Goal: Task Accomplishment & Management: Manage account settings

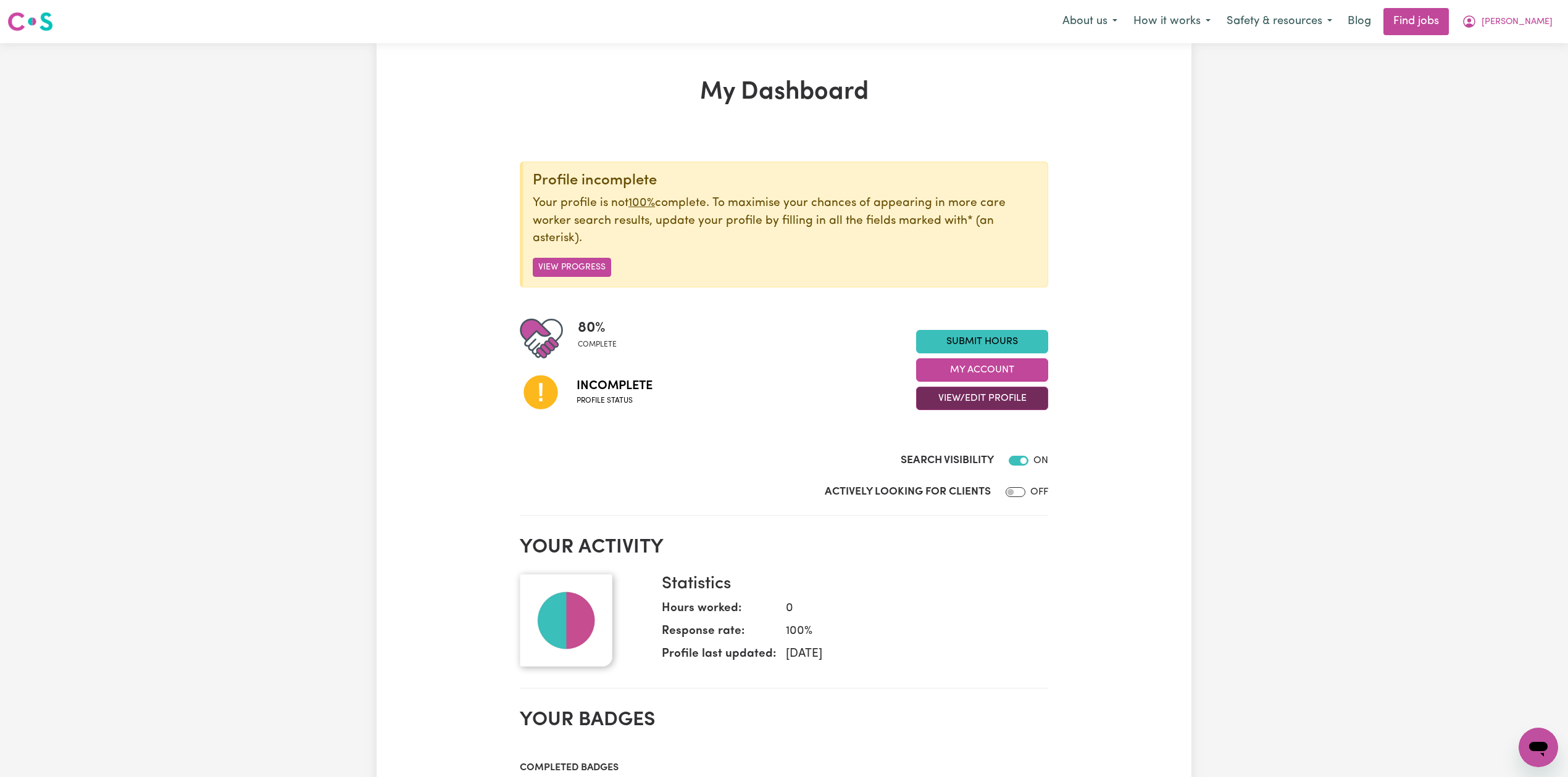
click at [969, 397] on button "View/Edit Profile" at bounding box center [981, 399] width 132 height 23
click at [945, 450] on link "Edit Profile" at bounding box center [974, 456] width 116 height 25
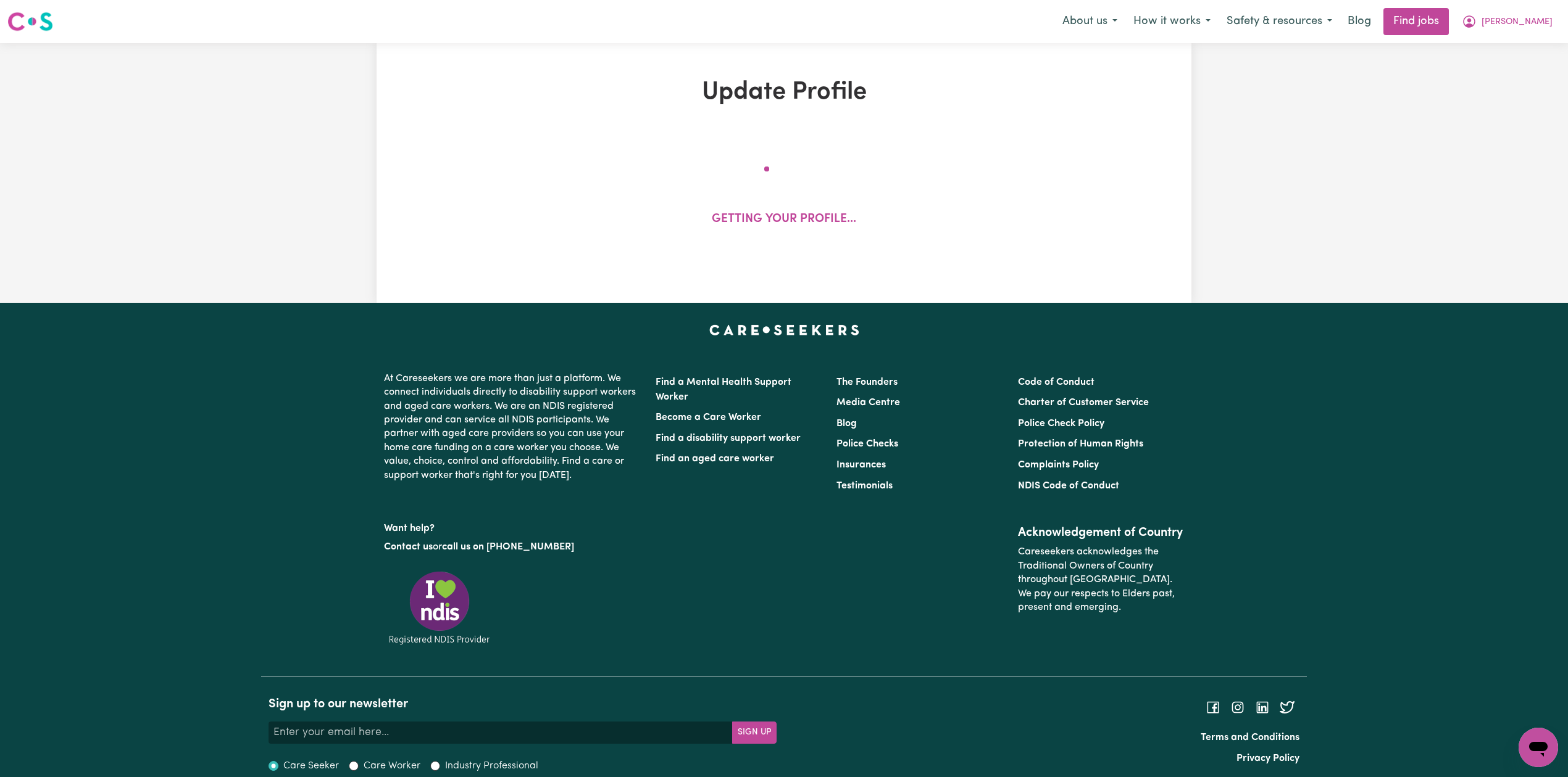
select select "[DEMOGRAPHIC_DATA]"
select select "[DEMOGRAPHIC_DATA] Citizen"
select select "Studying a healthcare related degree or qualification"
select select "65"
select select "91"
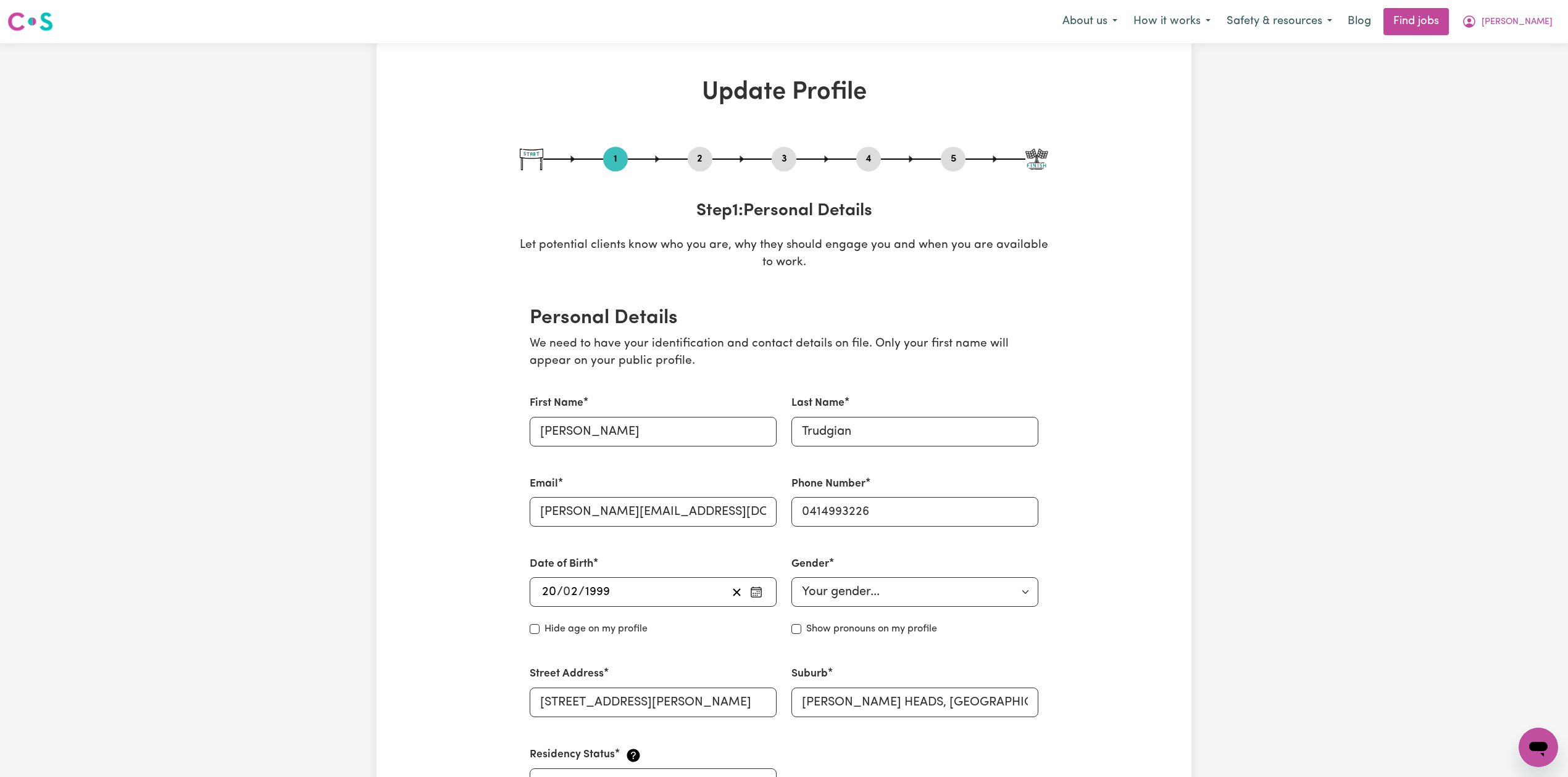
click at [707, 153] on button "2" at bounding box center [700, 159] width 25 height 16
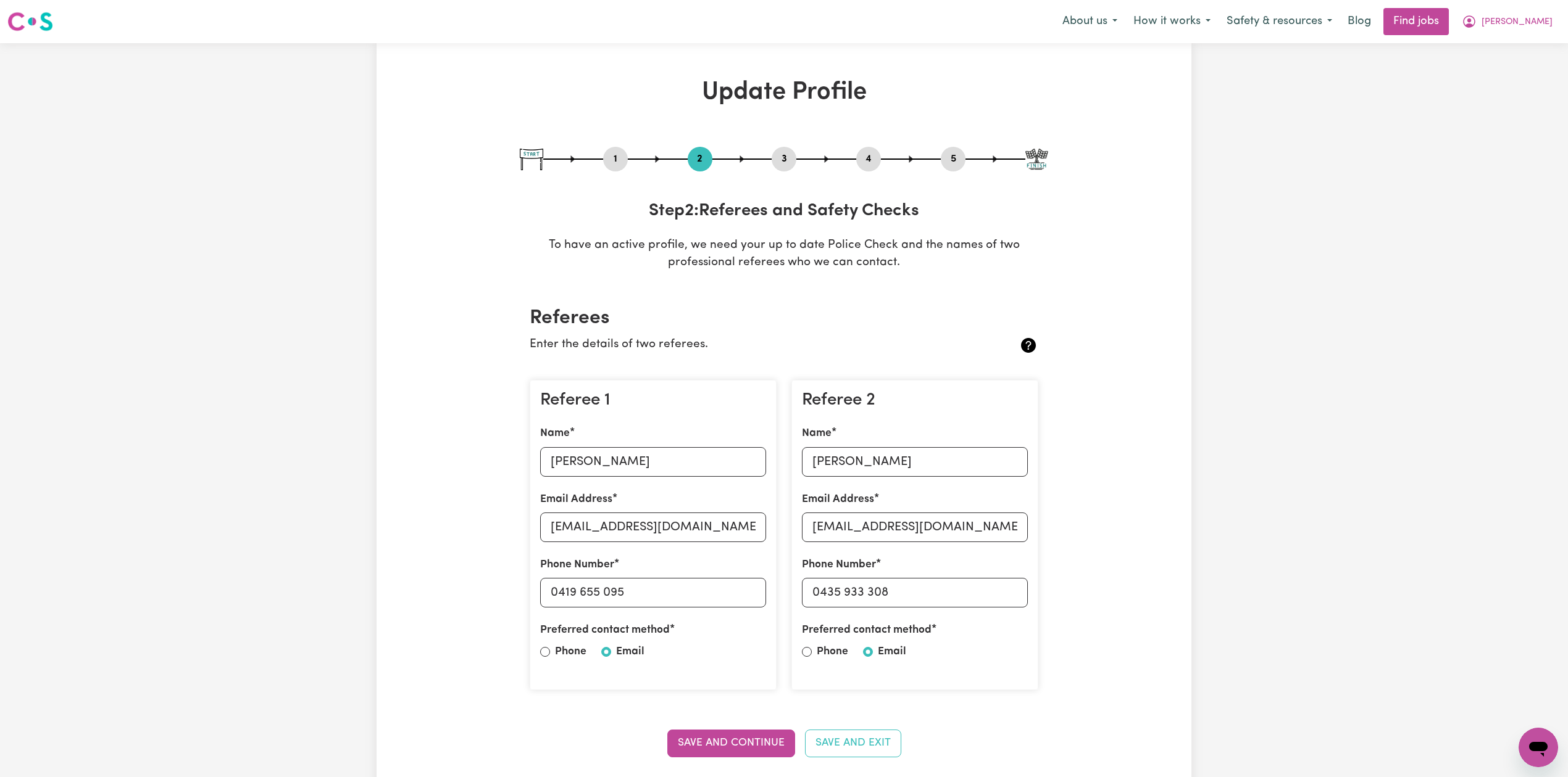
scroll to position [164, 0]
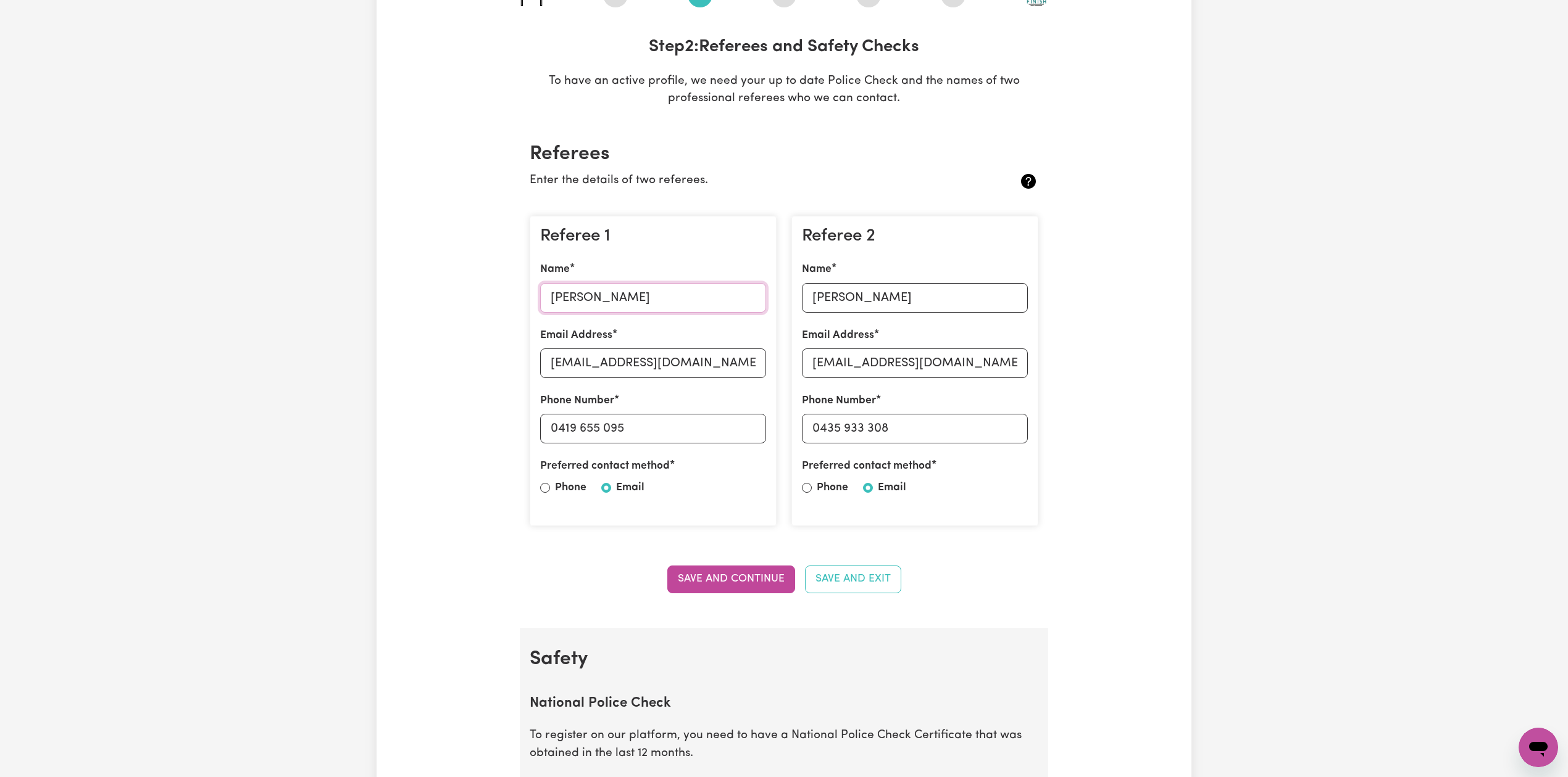
click at [608, 302] on input "[PERSON_NAME]" at bounding box center [653, 298] width 226 height 30
click at [759, 365] on input "[EMAIL_ADDRESS][DOMAIN_NAME]" at bounding box center [653, 363] width 226 height 30
click at [754, 428] on input "0419 655 095" at bounding box center [653, 429] width 226 height 30
drag, startPoint x: 558, startPoint y: 427, endPoint x: 700, endPoint y: 431, distance: 142.1
click at [700, 431] on input "0419 655 095" at bounding box center [653, 429] width 226 height 30
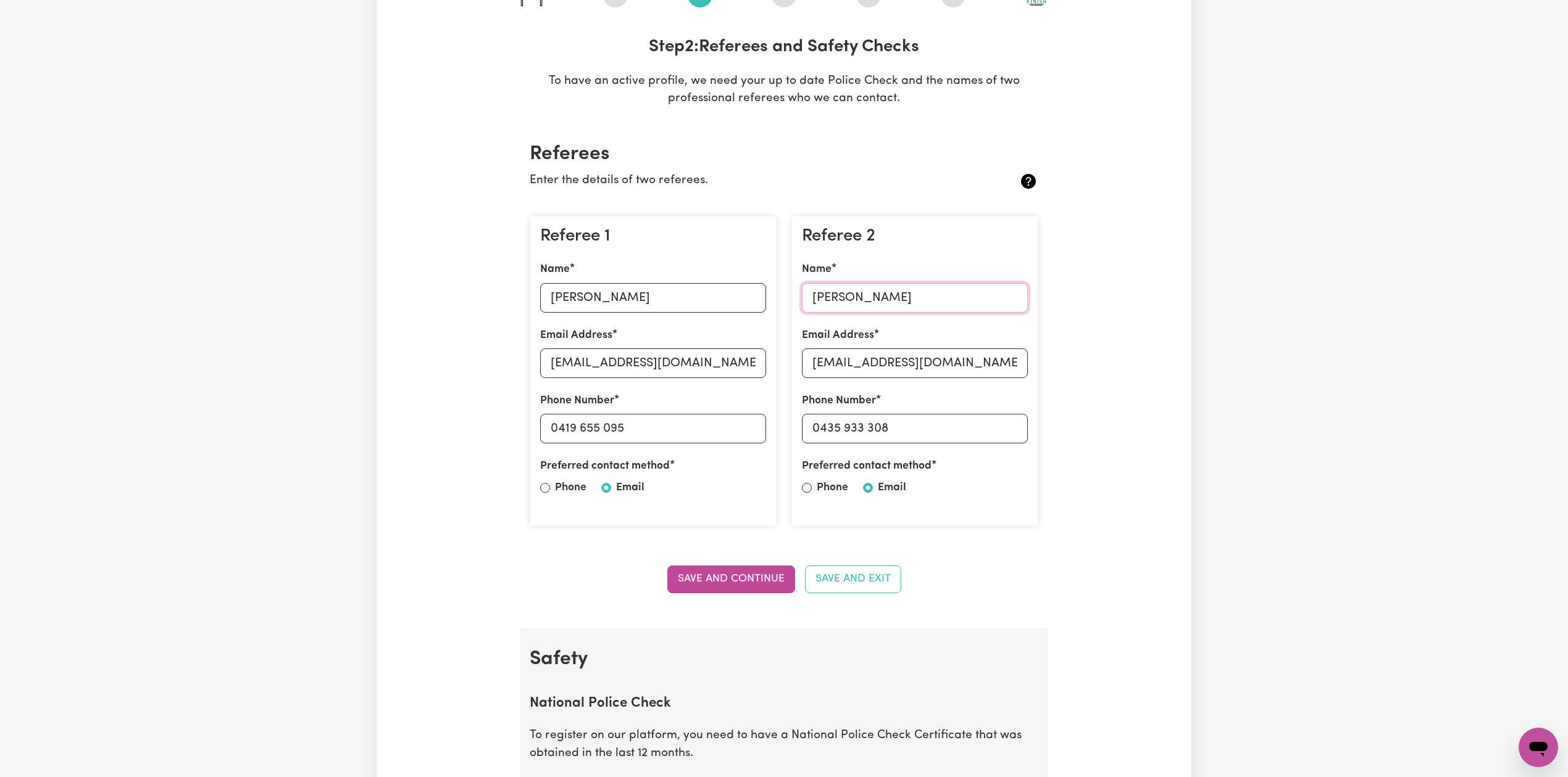
click at [854, 296] on input "[PERSON_NAME]" at bounding box center [914, 298] width 226 height 30
click at [851, 352] on input "[EMAIL_ADDRESS][DOMAIN_NAME]" at bounding box center [914, 363] width 226 height 30
drag, startPoint x: 822, startPoint y: 423, endPoint x: 985, endPoint y: 428, distance: 163.1
click at [985, 428] on input "0435 933 308" at bounding box center [914, 429] width 226 height 30
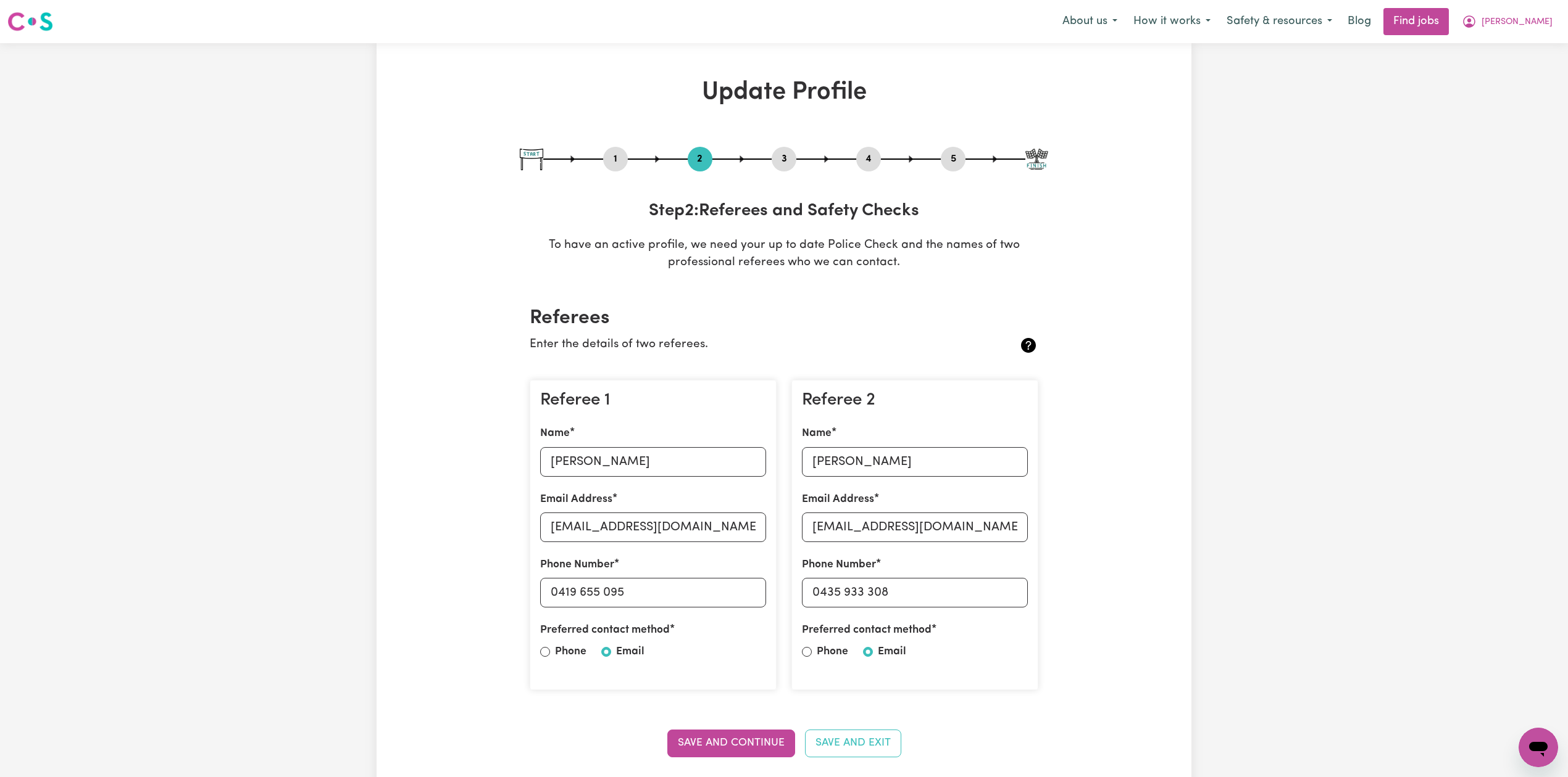
click at [871, 158] on button "4" at bounding box center [869, 159] width 25 height 16
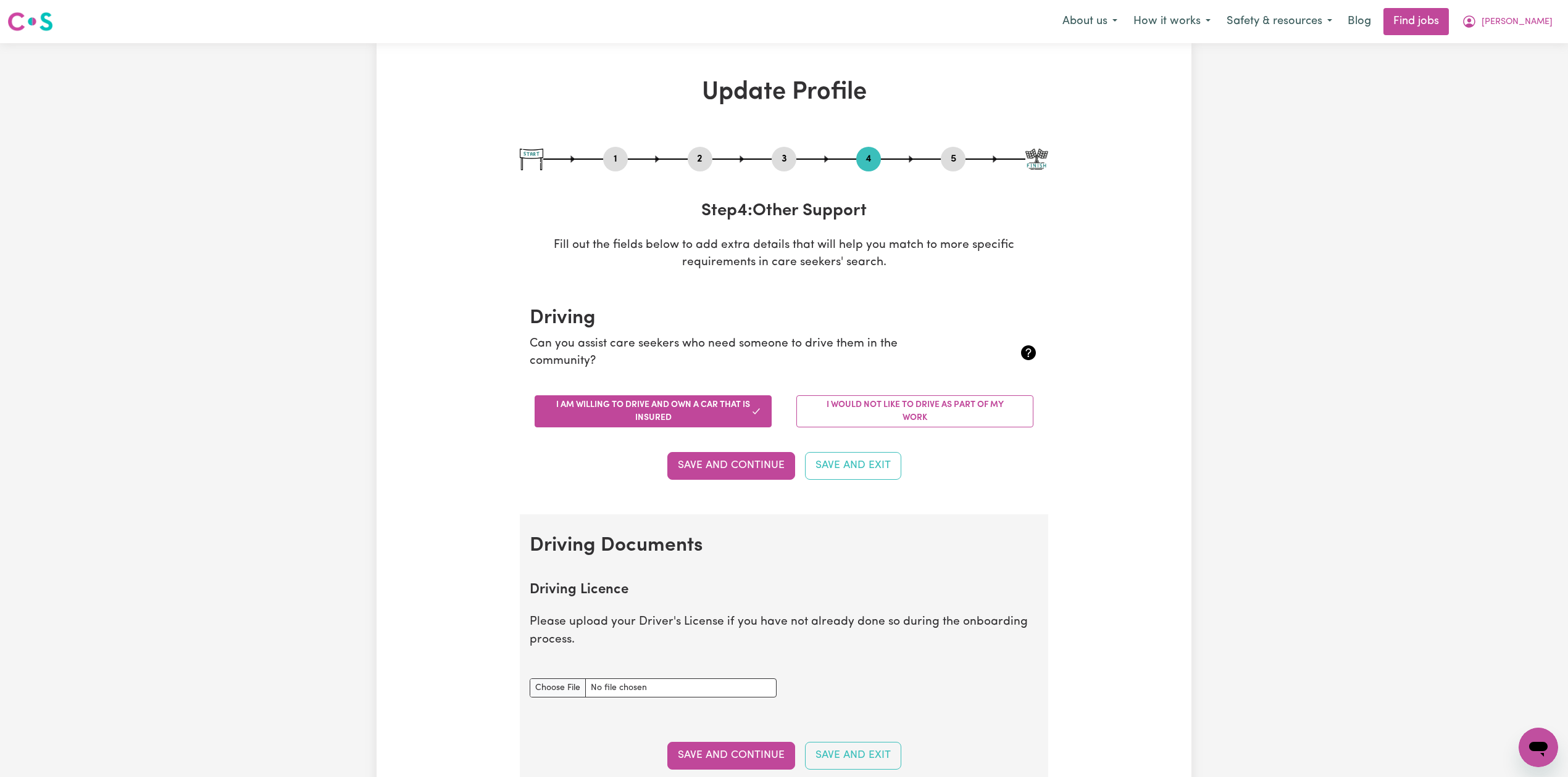
click at [956, 162] on button "5" at bounding box center [953, 159] width 25 height 16
select select "I am providing services privately on my own"
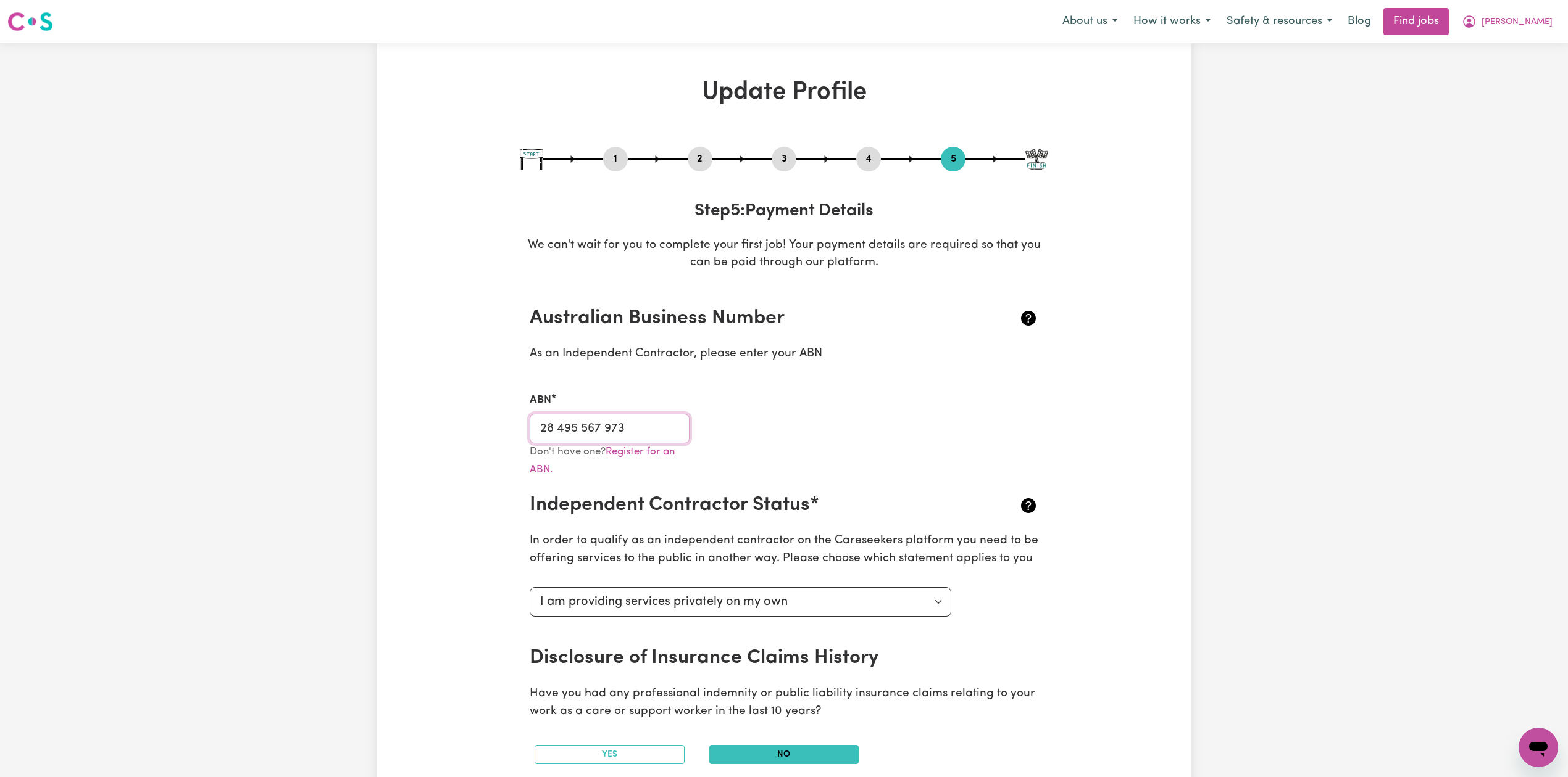
click at [579, 423] on input "28 495 567 973" at bounding box center [609, 429] width 160 height 30
click at [1534, 23] on span "[PERSON_NAME]" at bounding box center [1516, 22] width 71 height 13
click at [1514, 88] on link "Logout" at bounding box center [1511, 95] width 98 height 23
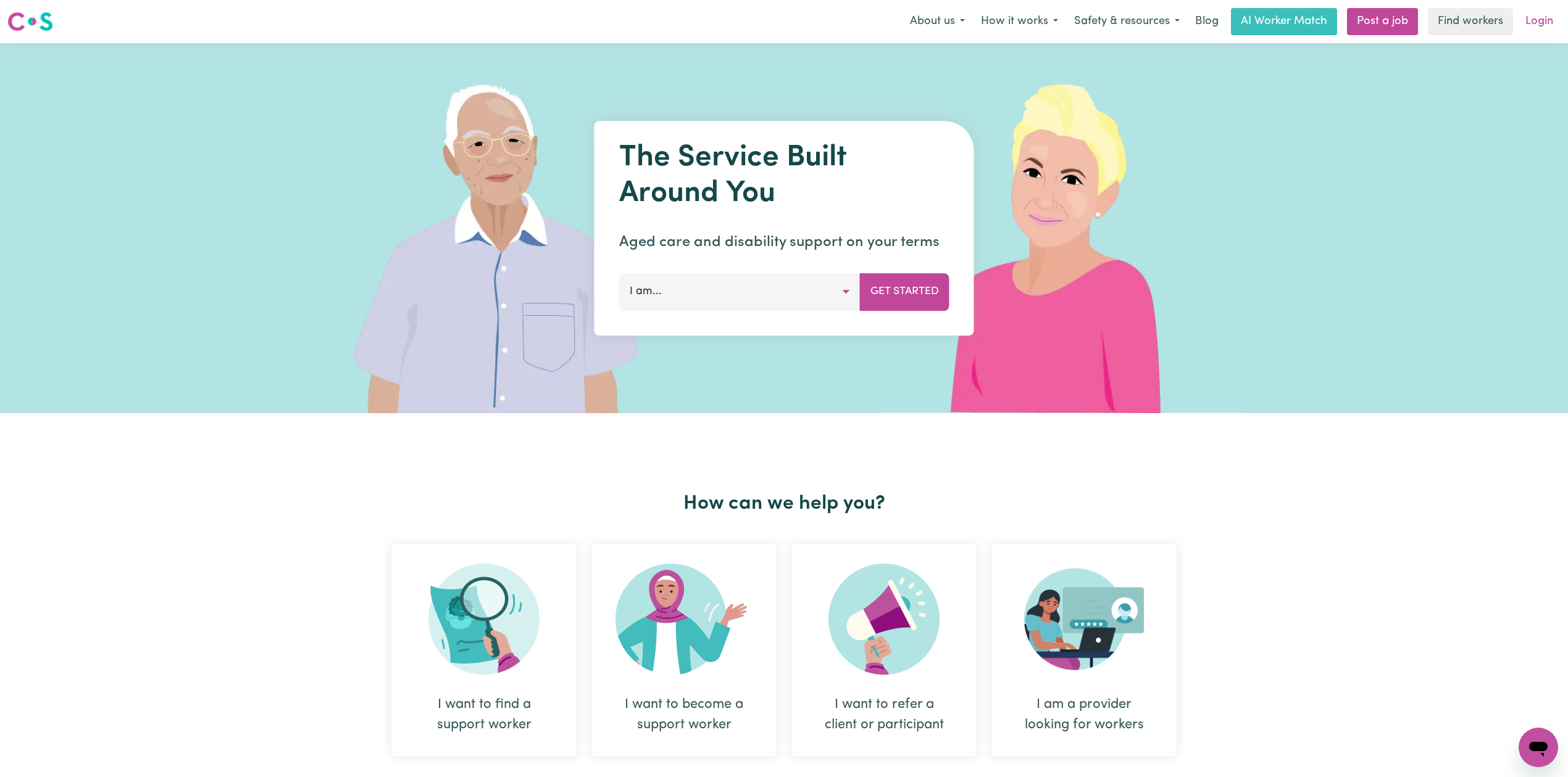
click at [1547, 23] on link "Login" at bounding box center [1539, 21] width 42 height 27
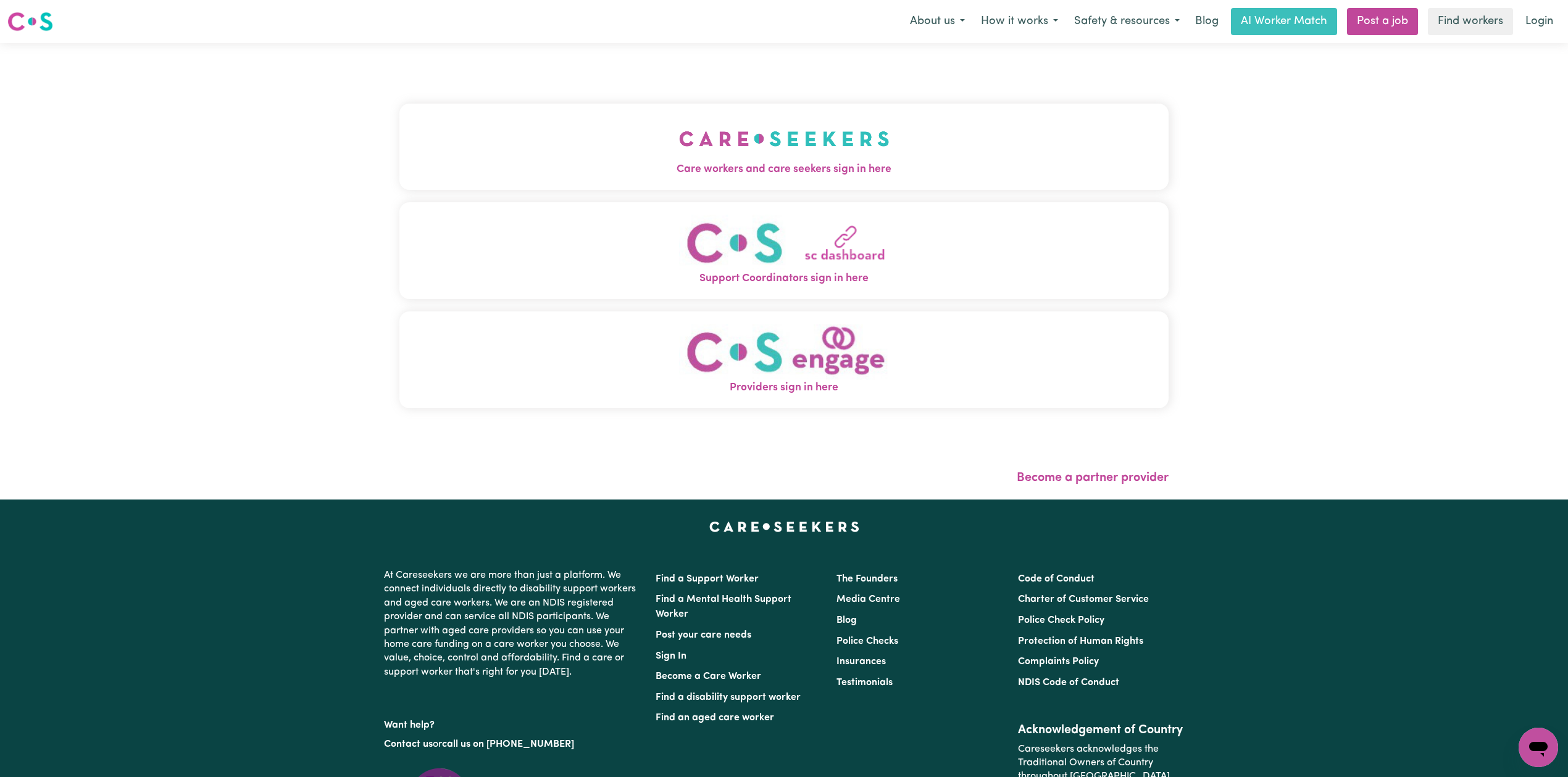
click at [680, 87] on div "Care workers and care seekers sign in here Support Coordinators sign in here Pr…" at bounding box center [784, 262] width 769 height 388
click at [587, 132] on button "Care workers and care seekers sign in here" at bounding box center [784, 147] width 769 height 86
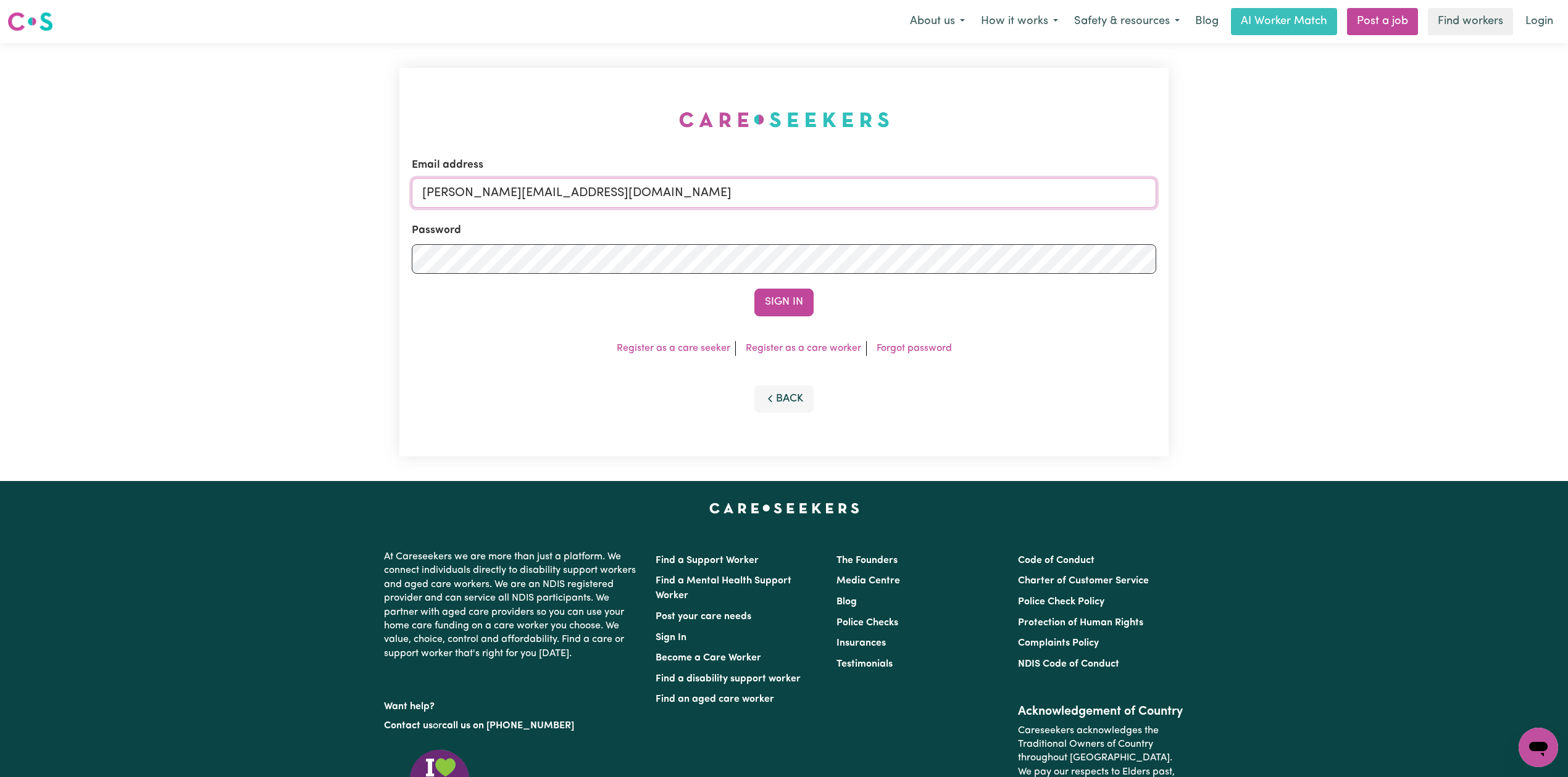
drag, startPoint x: 542, startPoint y: 186, endPoint x: 532, endPoint y: 205, distance: 21.5
click at [541, 188] on input "[PERSON_NAME][EMAIL_ADDRESS][DOMAIN_NAME]" at bounding box center [784, 193] width 745 height 30
drag, startPoint x: 486, startPoint y: 186, endPoint x: 809, endPoint y: 184, distance: 323.0
click at [809, 184] on input "[EMAIL_ADDRESS][DOMAIN_NAME]" at bounding box center [784, 193] width 745 height 30
type input "[EMAIL_ADDRESS][DOMAIN_NAME]"
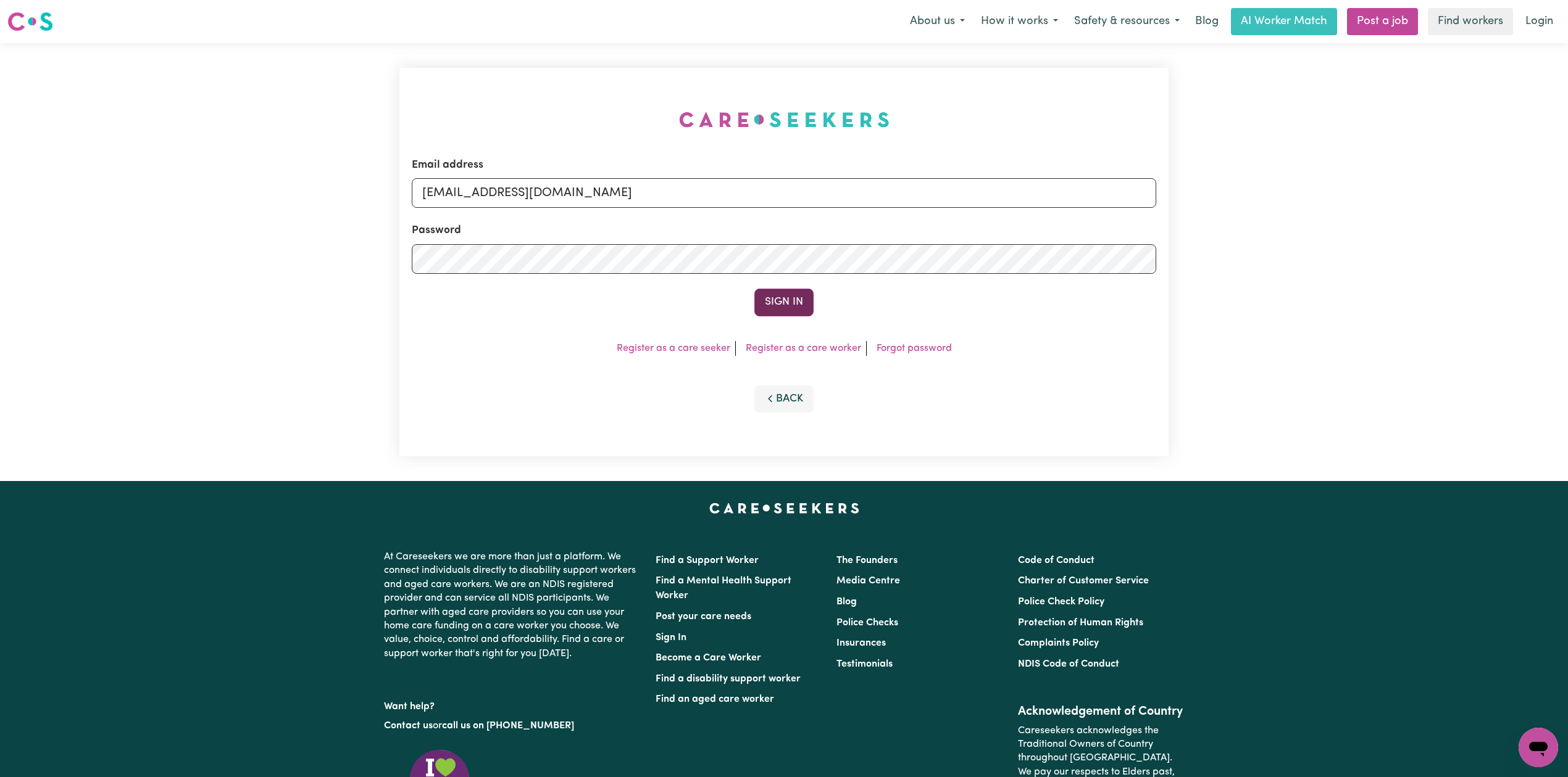
click at [759, 292] on button "Sign In" at bounding box center [784, 302] width 59 height 27
